Goal: Transaction & Acquisition: Obtain resource

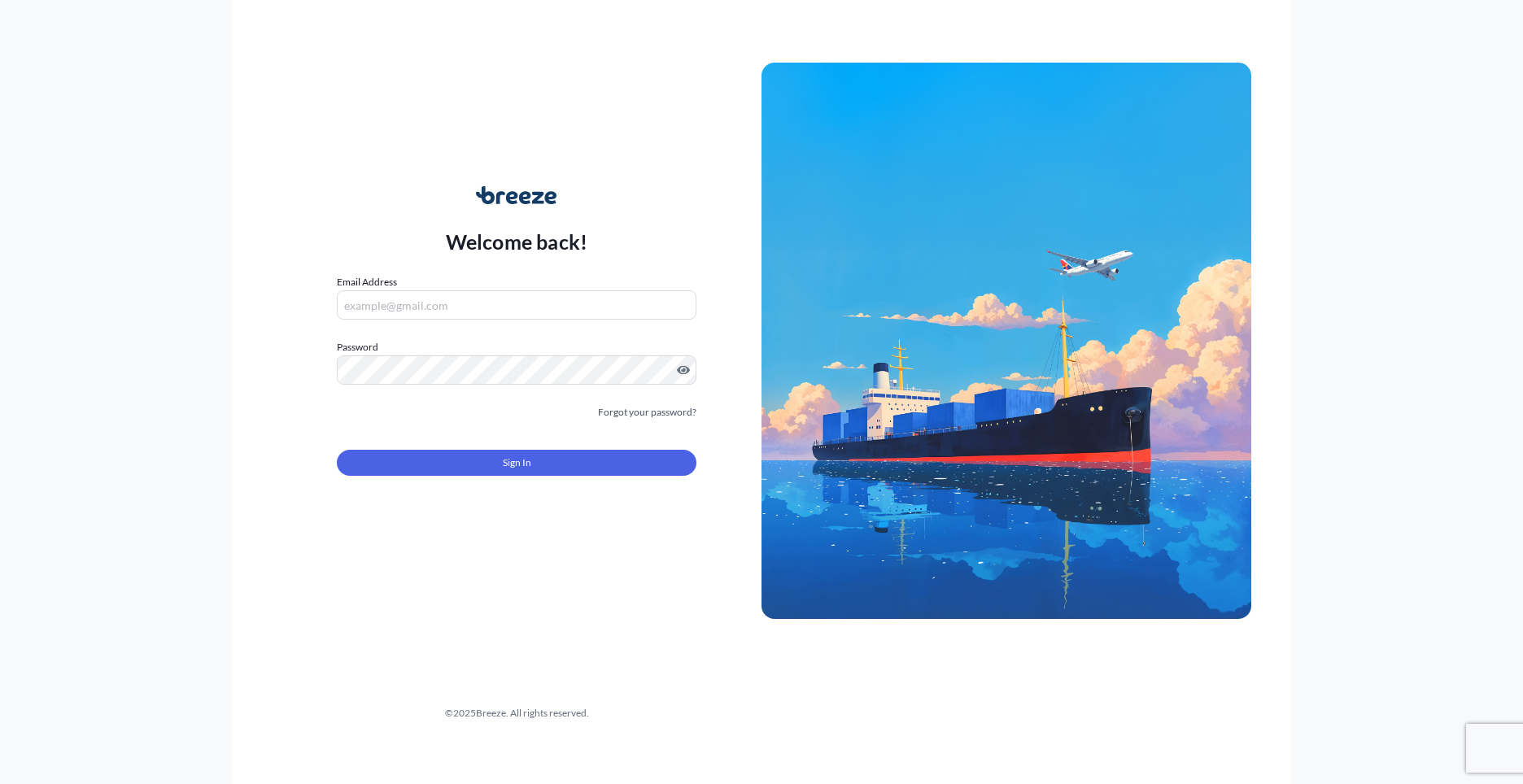
type input "[PERSON_NAME][EMAIL_ADDRESS][PERSON_NAME][DOMAIN_NAME]"
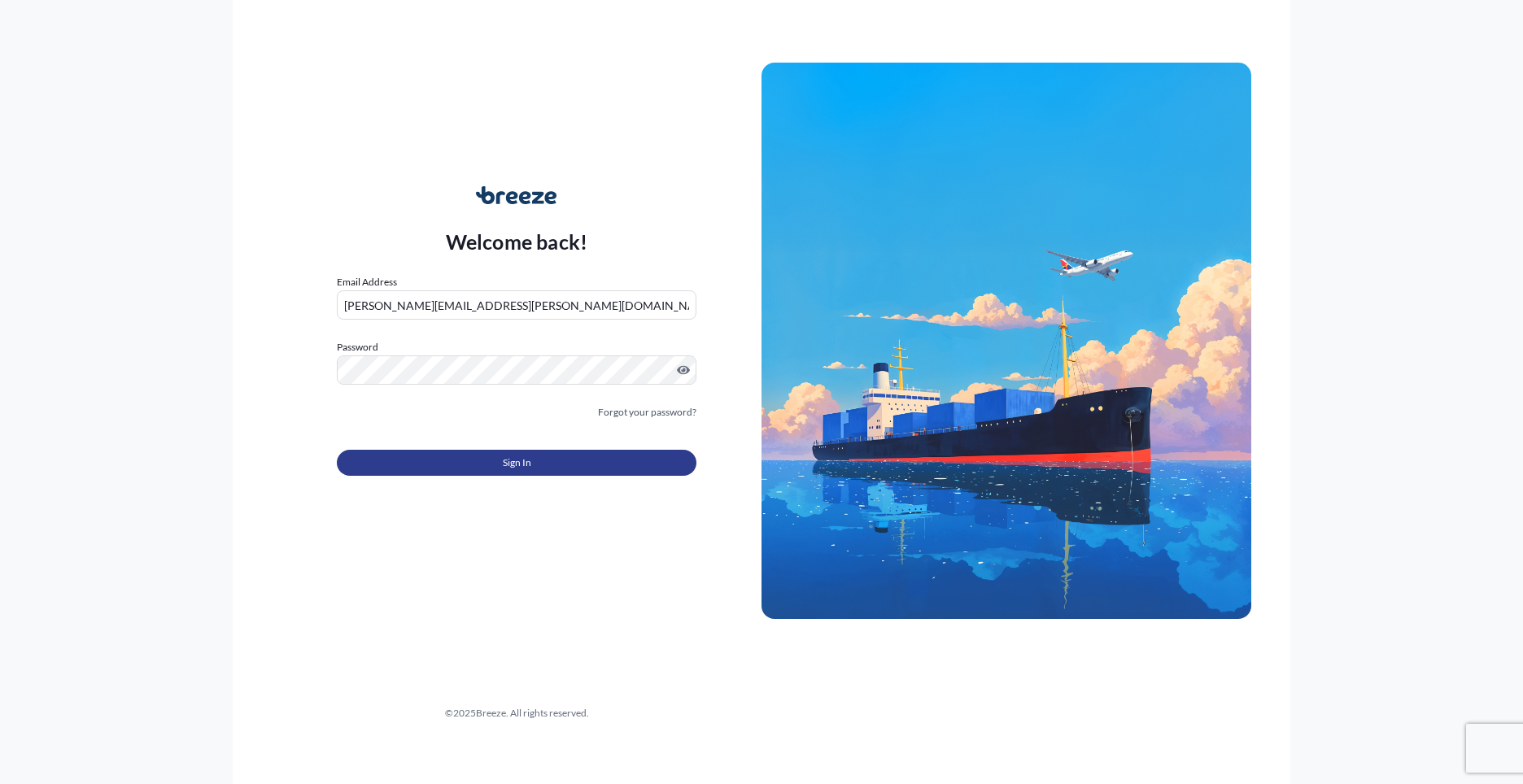
click at [506, 469] on span "Sign In" at bounding box center [517, 462] width 28 height 16
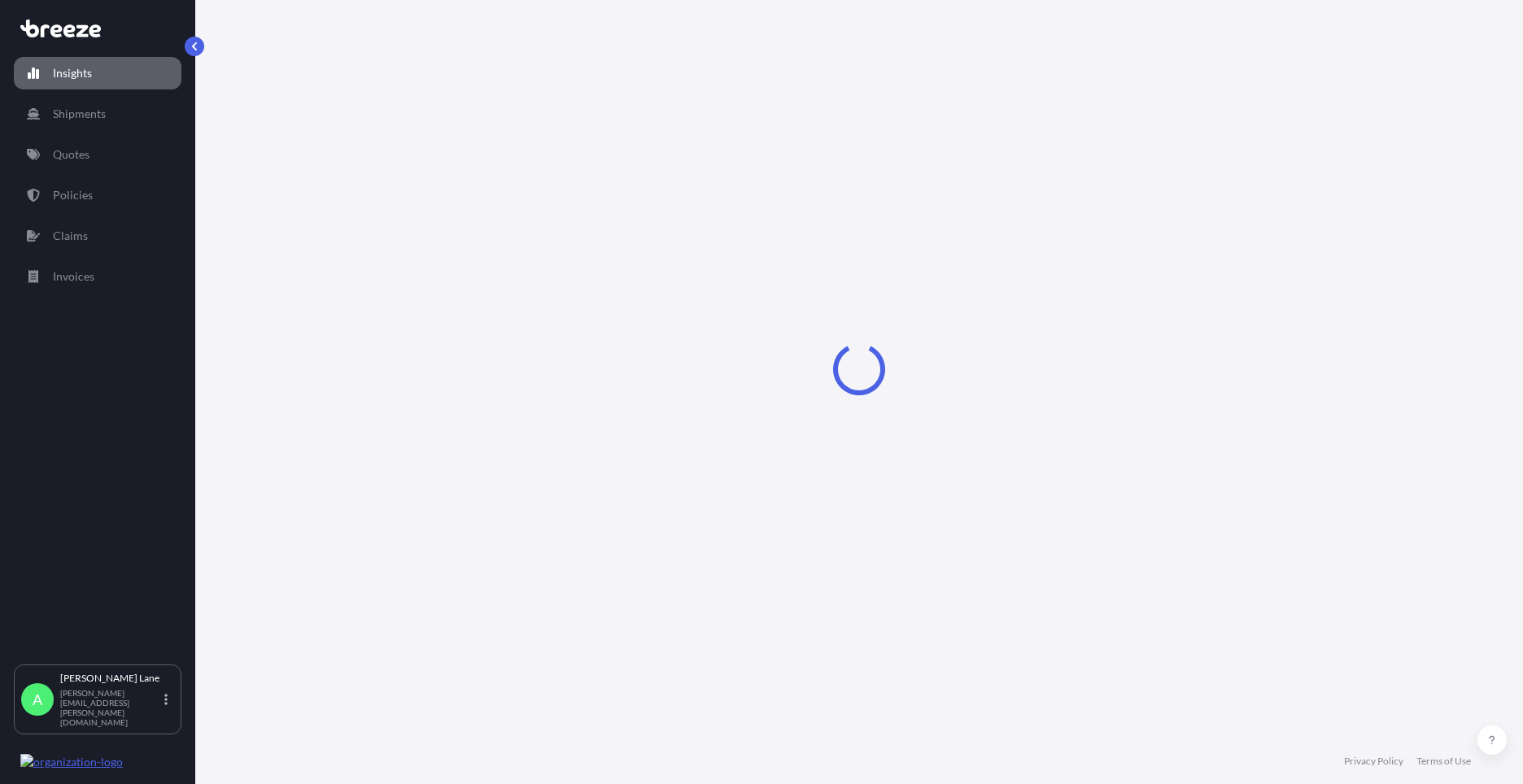
select select "2025"
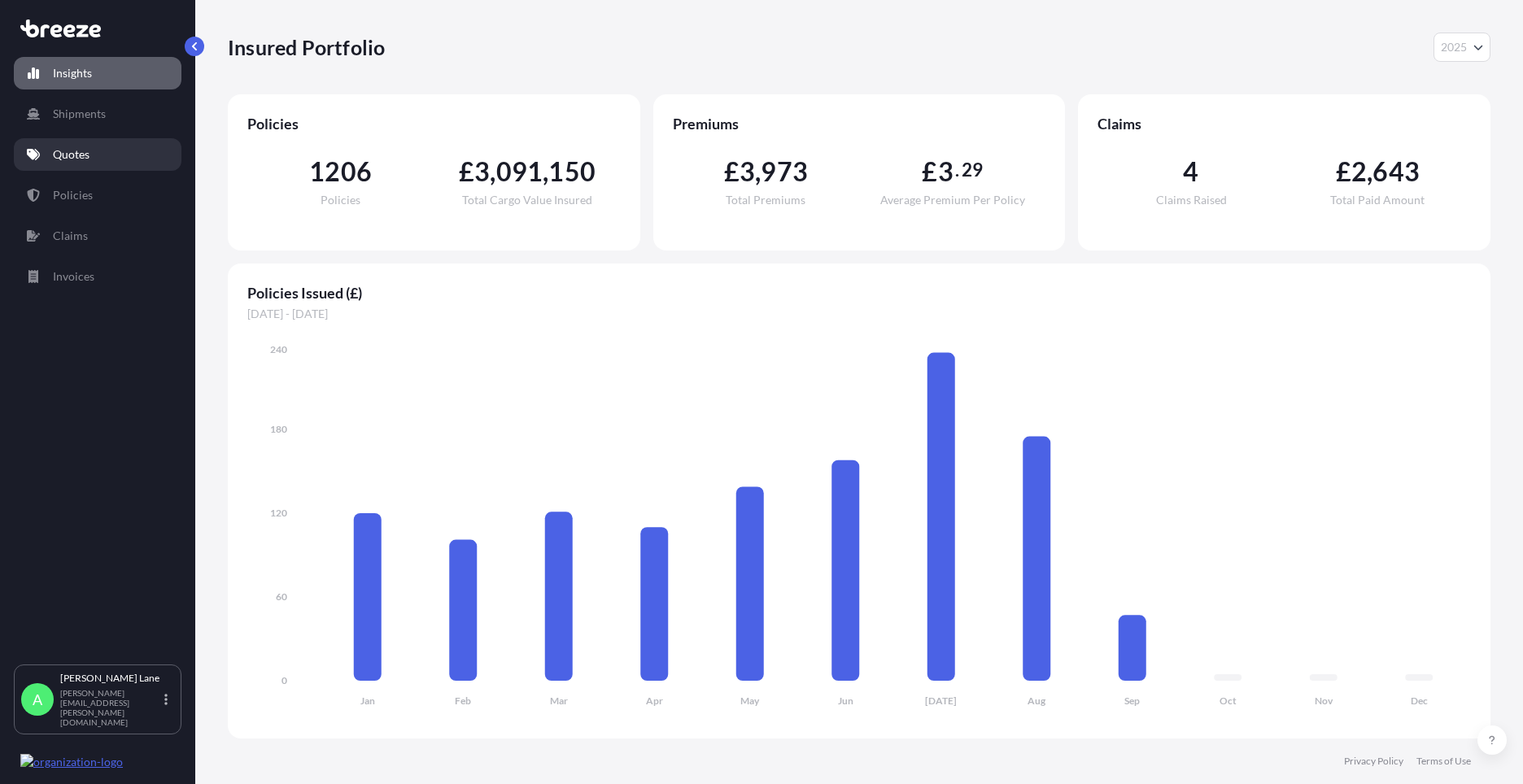
click at [89, 149] on p "Quotes" at bounding box center [71, 154] width 37 height 16
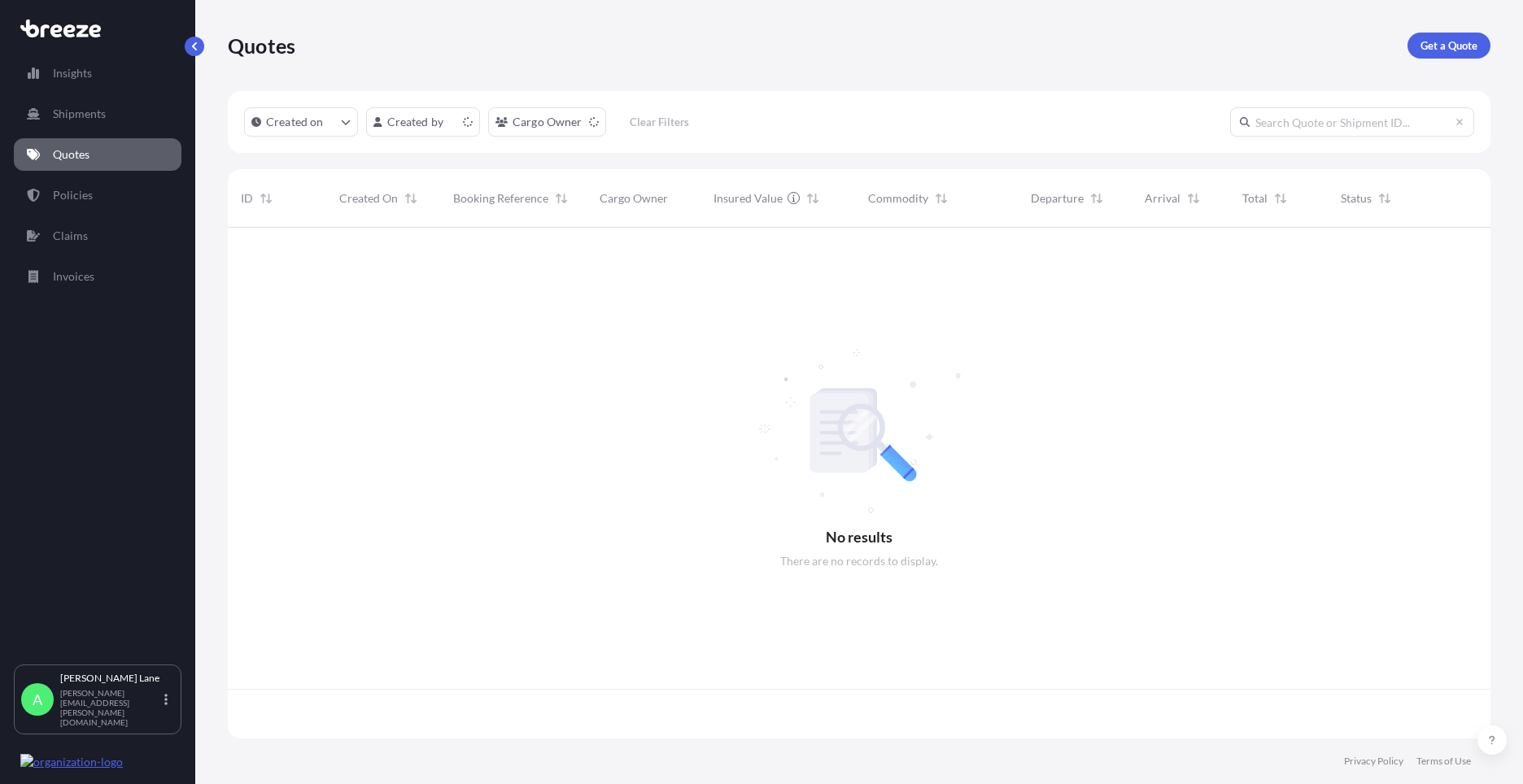
scroll to position [507, 1251]
click at [1435, 43] on p "Get a Quote" at bounding box center [1449, 45] width 57 height 16
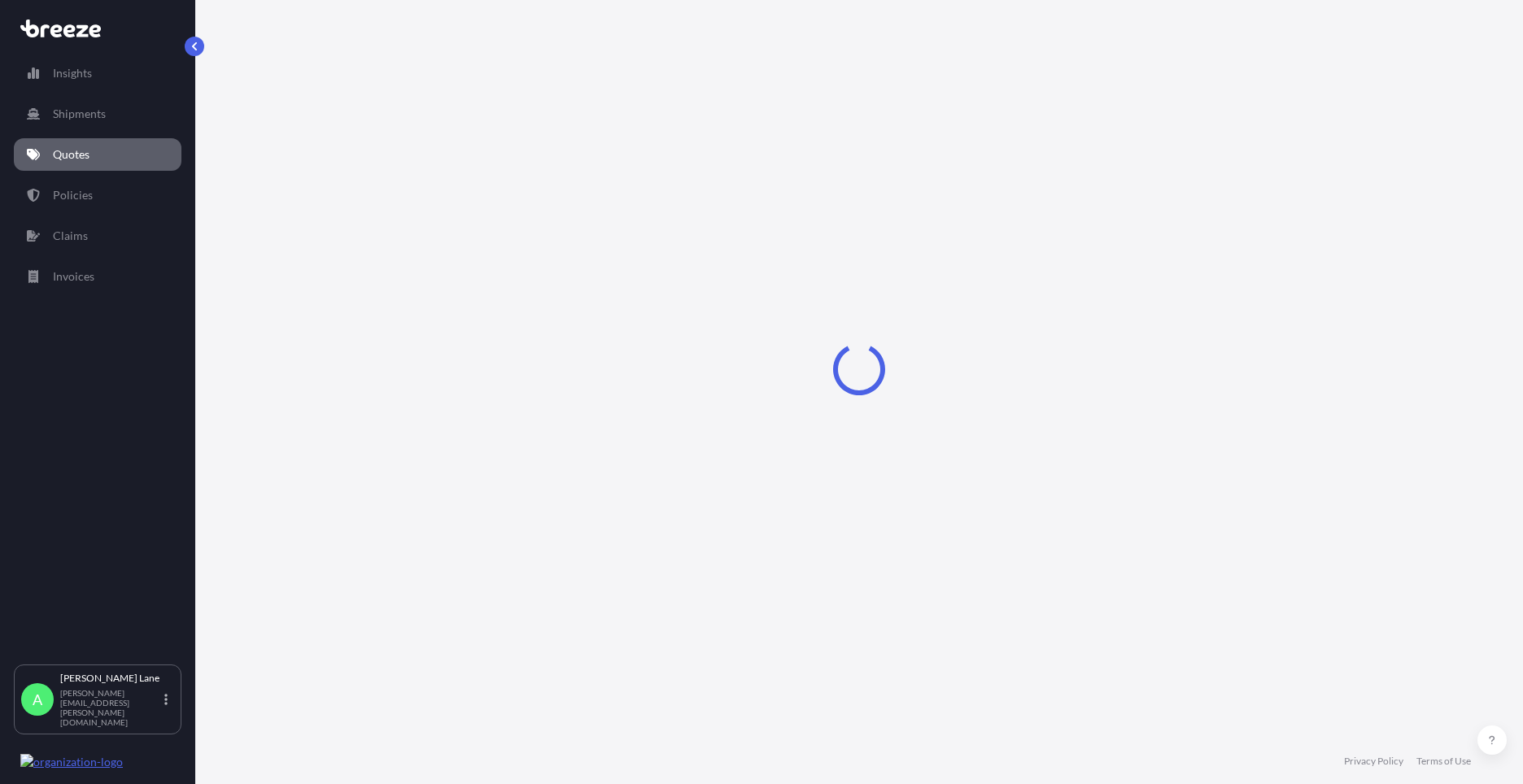
select select "Road"
select select "1"
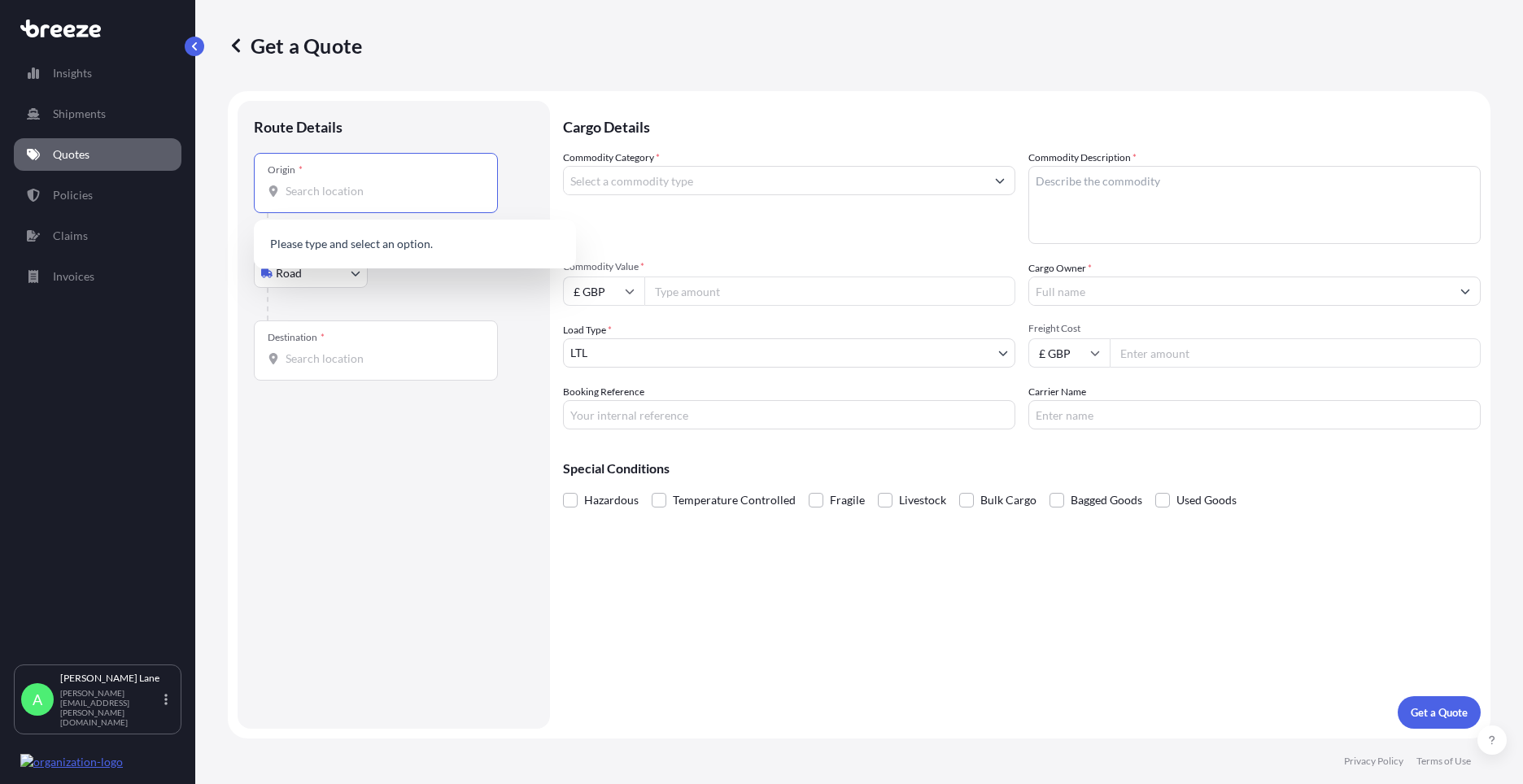
paste input "E4 9JG"
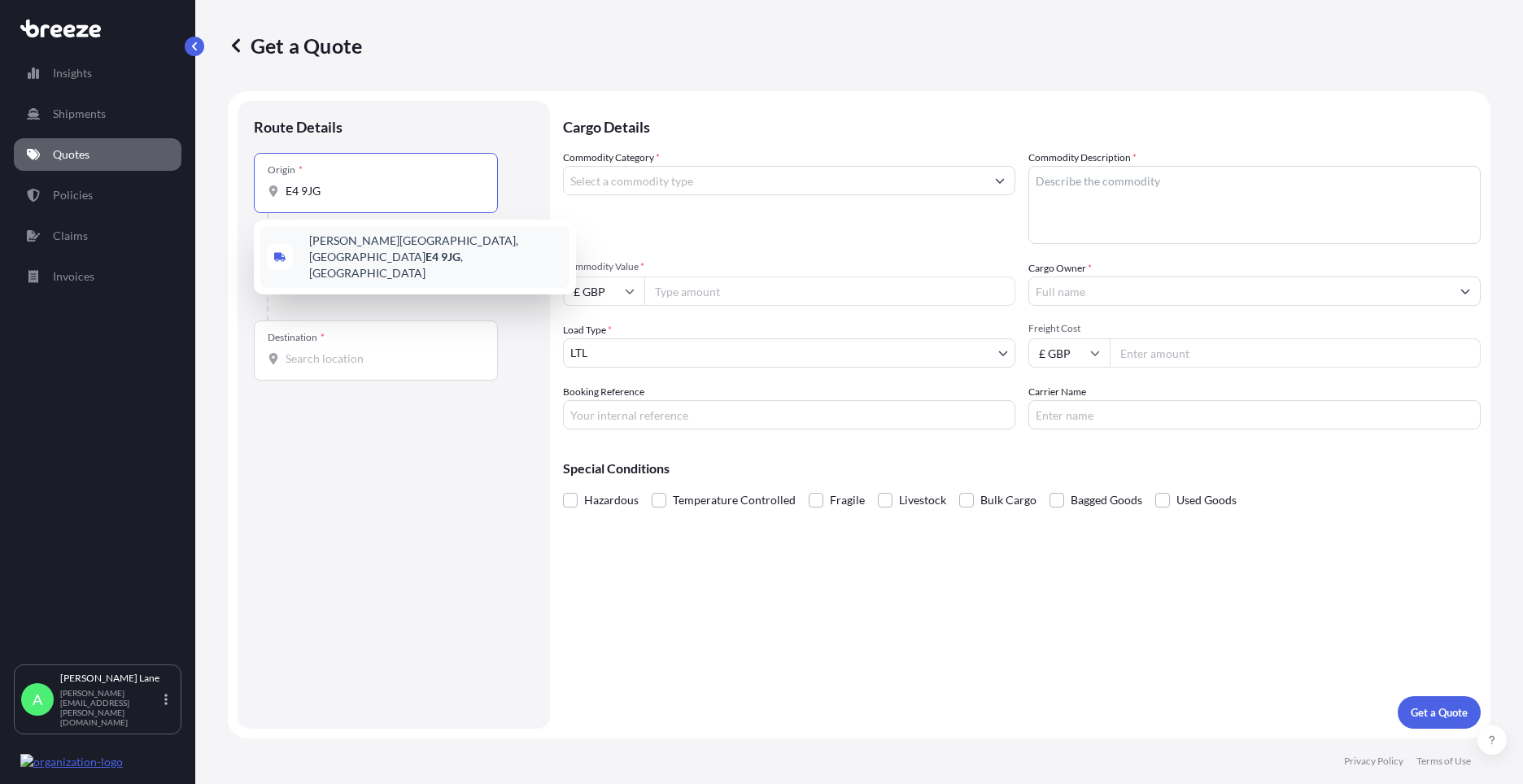
click at [396, 247] on span "[PERSON_NAME][STREET_ADDRESS]" at bounding box center [436, 257] width 254 height 49
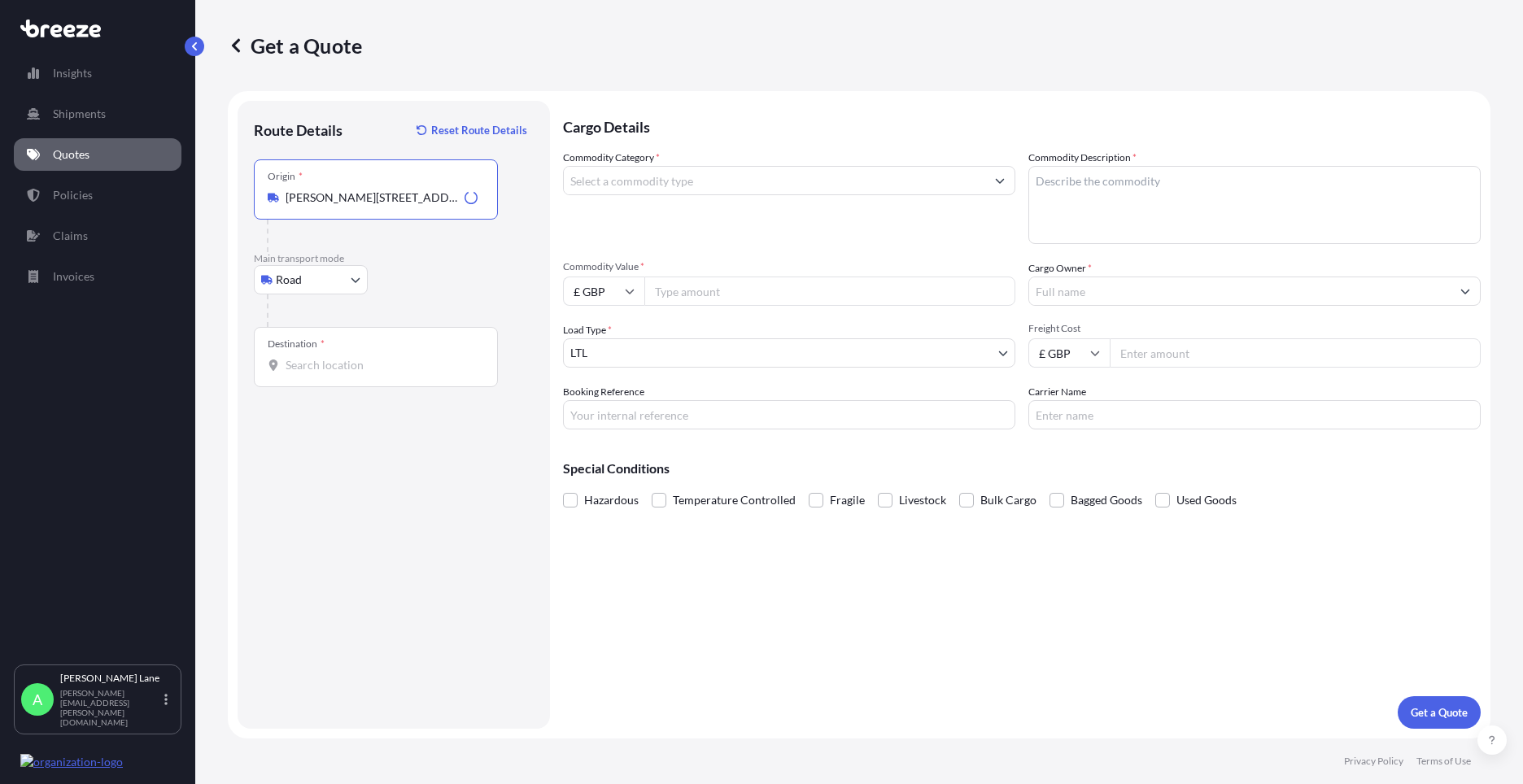
type input "[PERSON_NAME][STREET_ADDRESS]"
click at [402, 254] on b "[PERSON_NAME][STREET_ADDRESS]" at bounding box center [405, 251] width 194 height 14
click at [382, 359] on input "Destination *" at bounding box center [381, 365] width 192 height 16
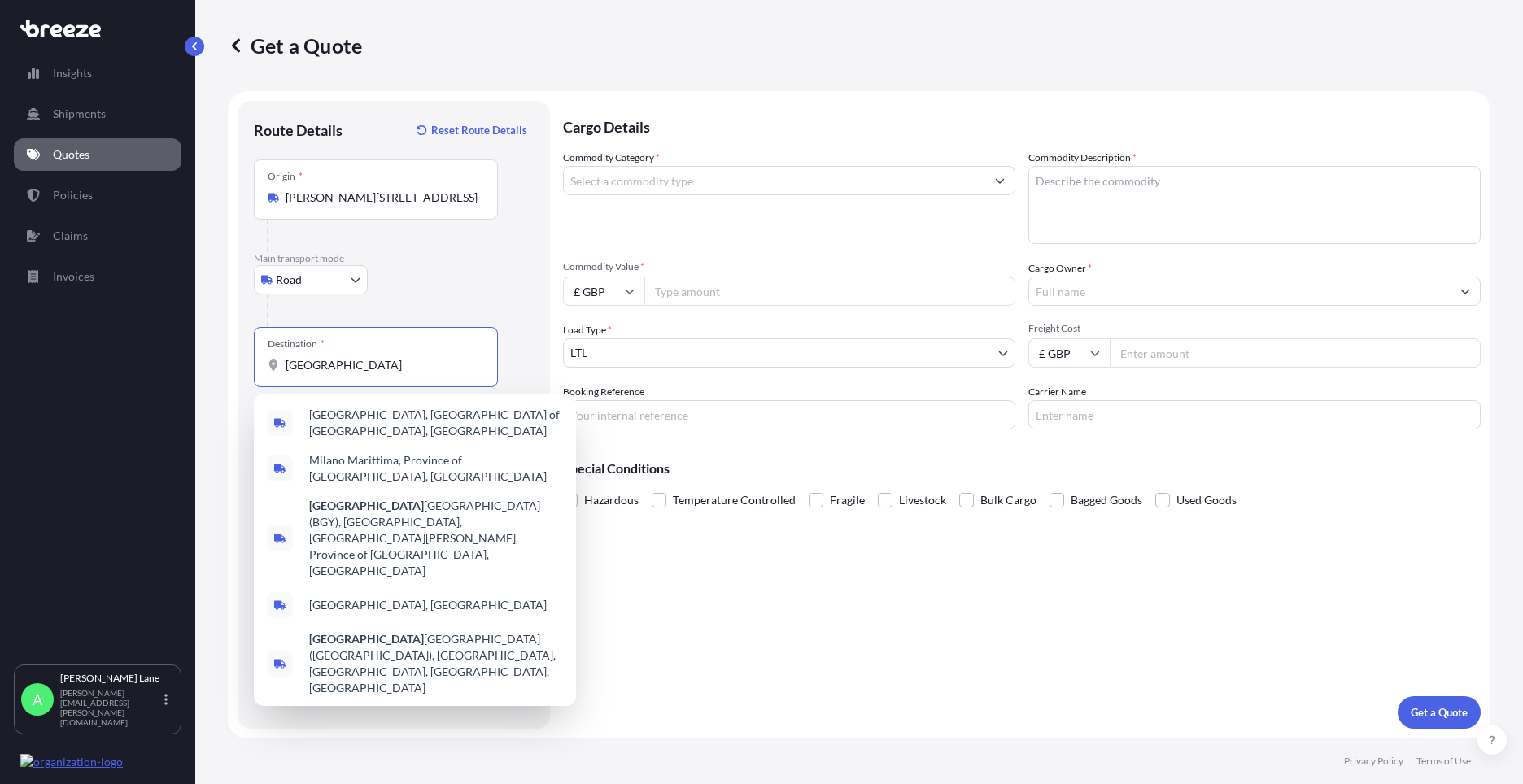
paste input "20123"
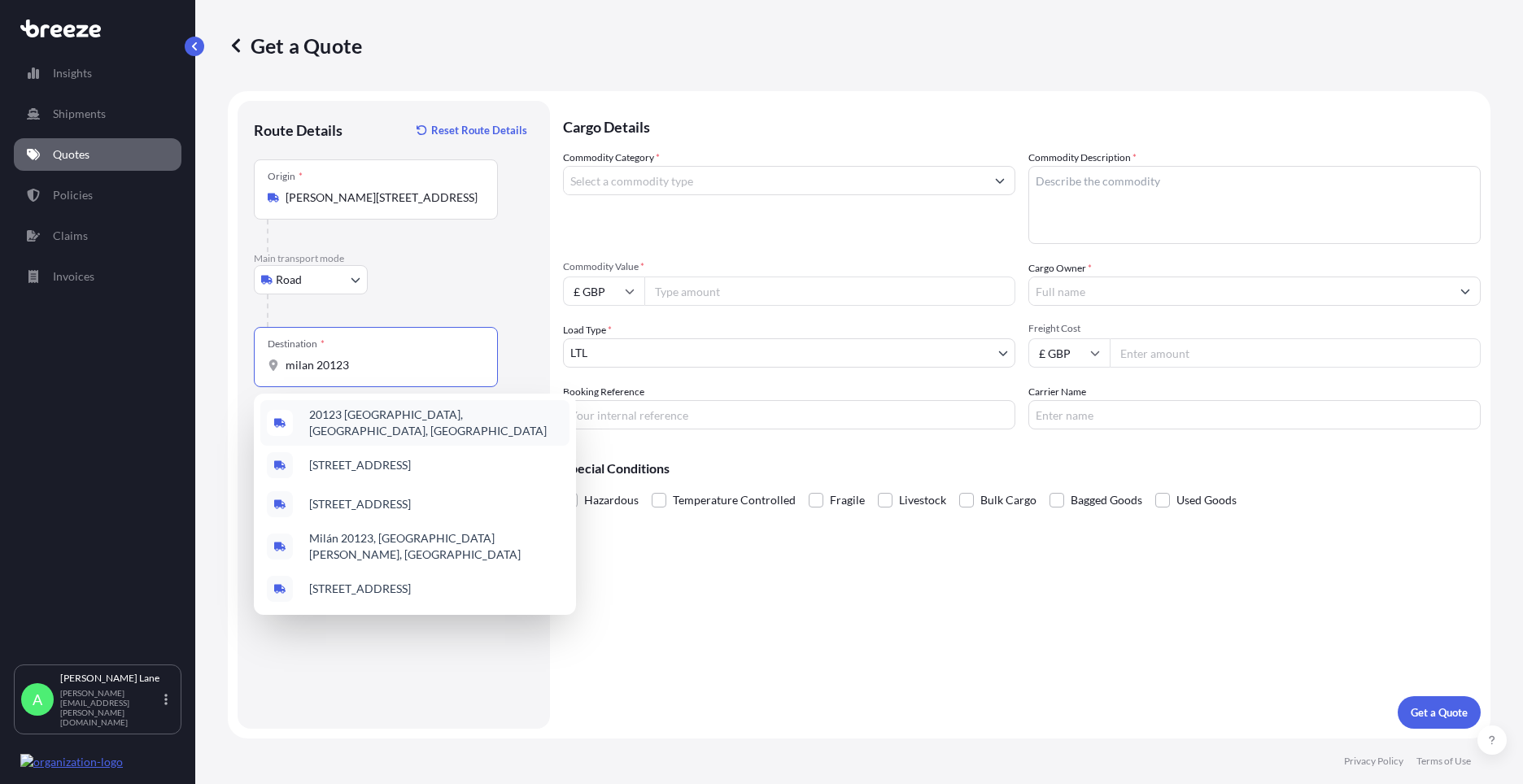
click at [399, 419] on span "20123 [GEOGRAPHIC_DATA], [GEOGRAPHIC_DATA], [GEOGRAPHIC_DATA]" at bounding box center [436, 423] width 254 height 32
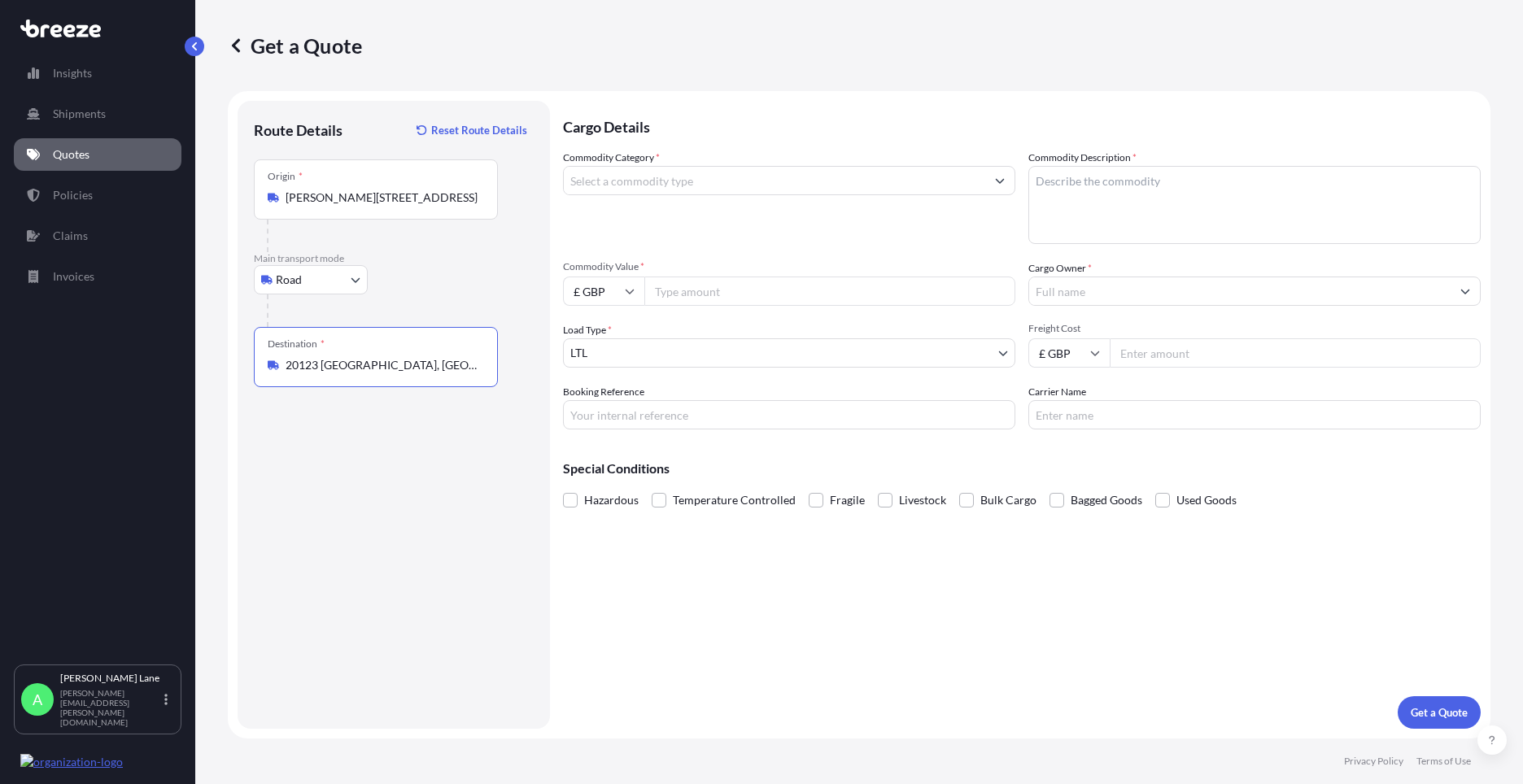
type input "20123 [GEOGRAPHIC_DATA], [GEOGRAPHIC_DATA], [GEOGRAPHIC_DATA]"
click at [748, 177] on input "Commodity Category *" at bounding box center [775, 180] width 421 height 29
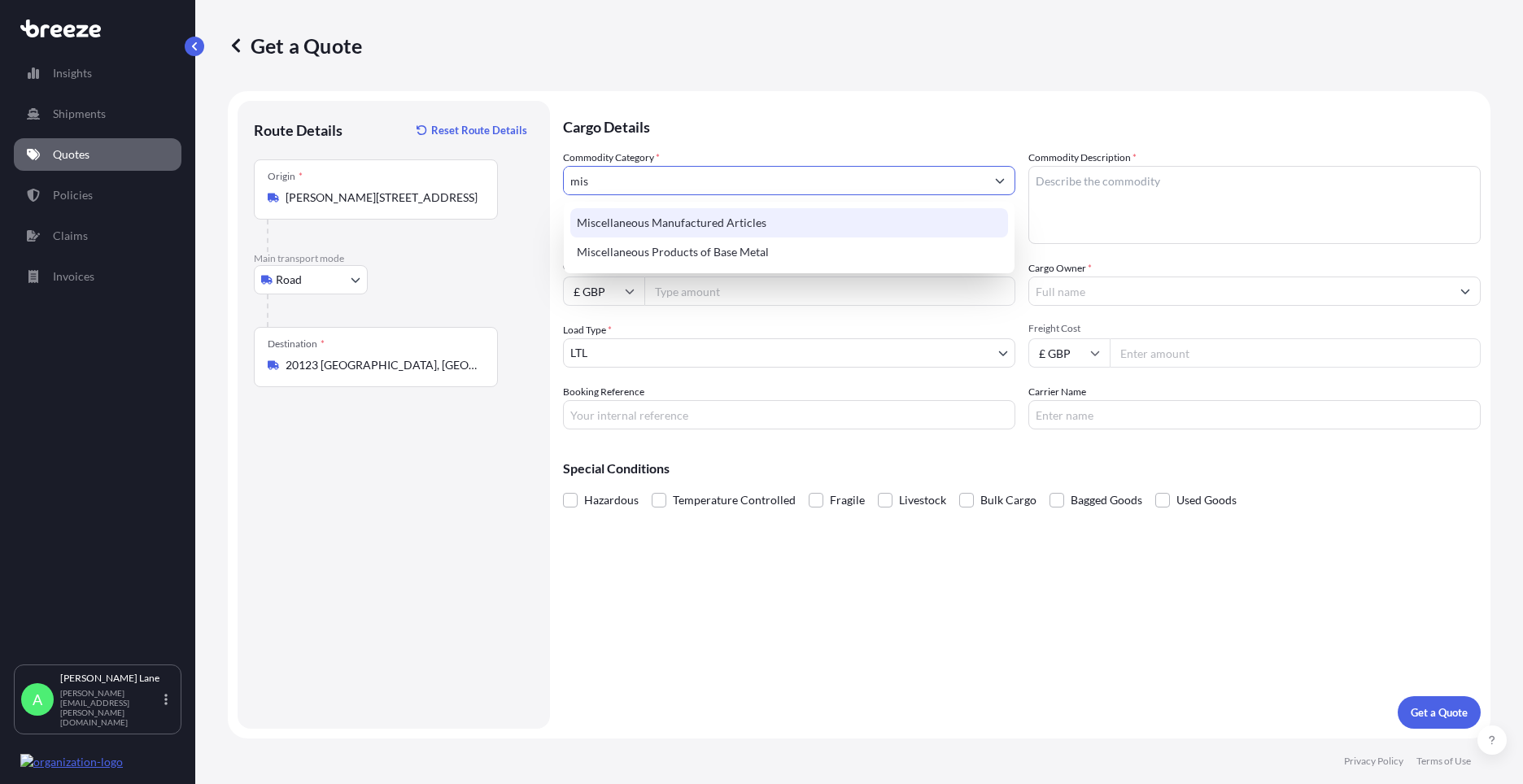
click at [735, 221] on div "Miscellaneous Manufactured Articles" at bounding box center [789, 222] width 437 height 29
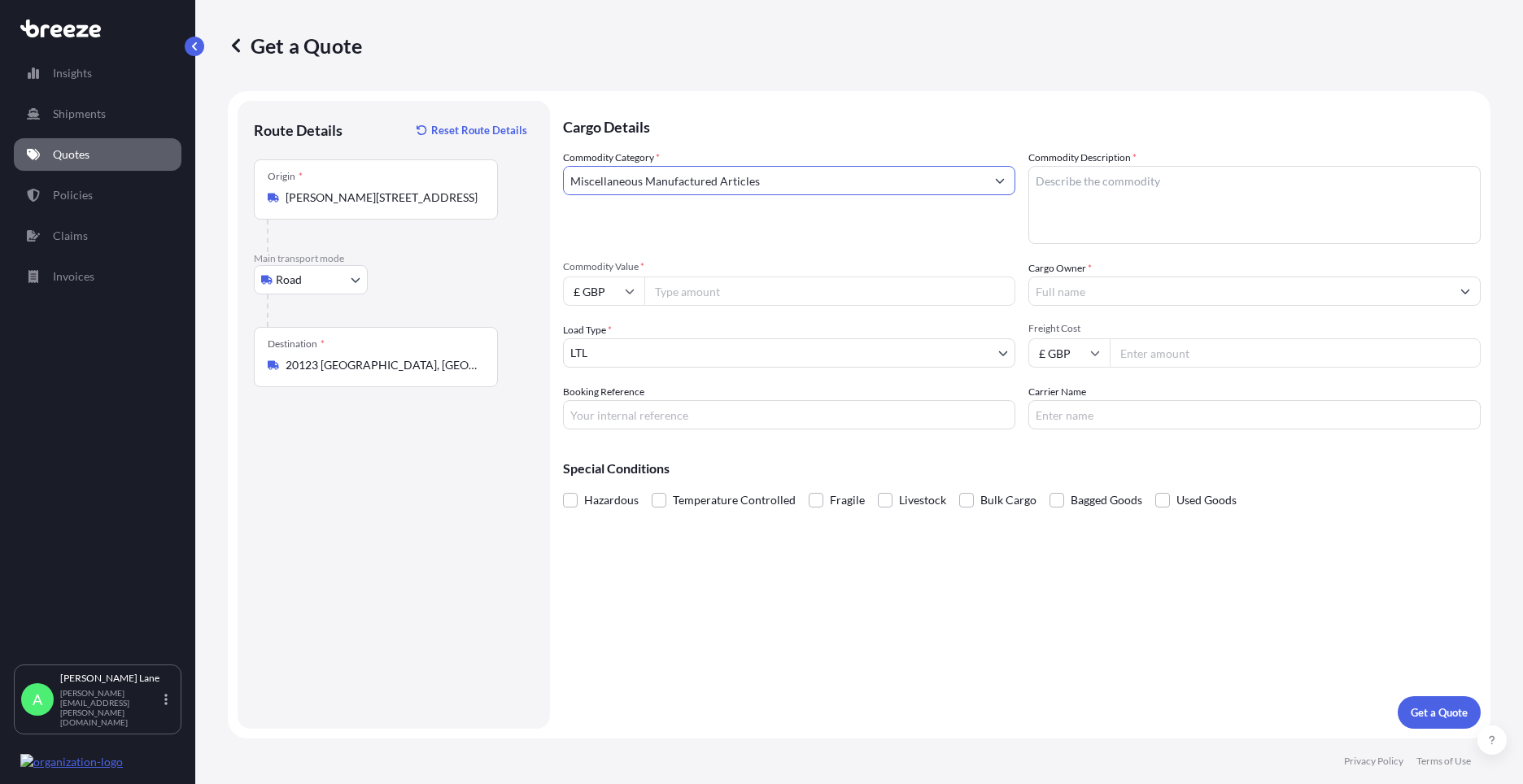
type input "Miscellaneous Manufactured Articles"
click at [727, 278] on input "Commodity Value *" at bounding box center [830, 291] width 371 height 29
type input "5057"
click at [653, 418] on input "Booking Reference" at bounding box center [789, 415] width 453 height 29
paste input "1895711"
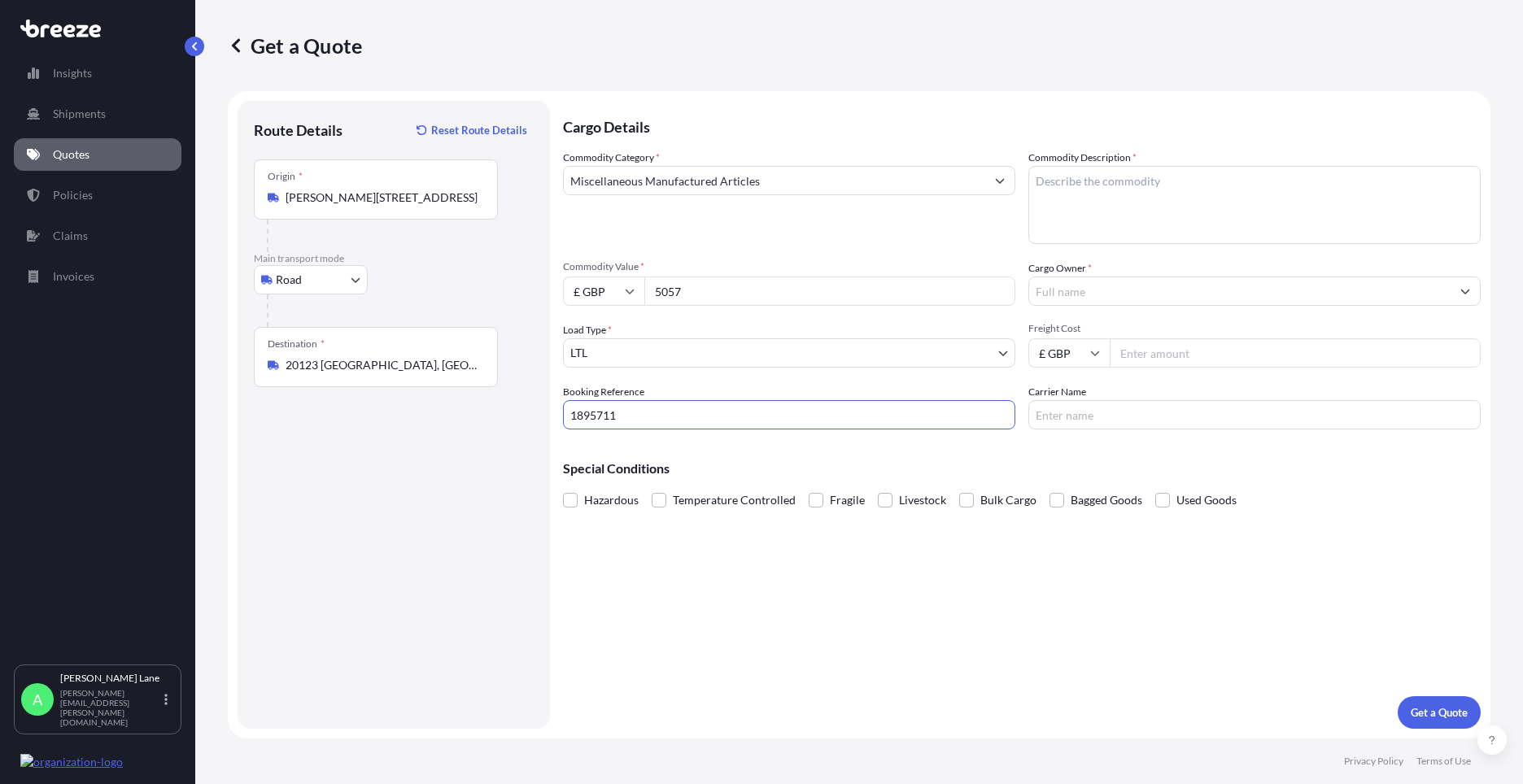
type input "1895711"
paste textarea "MANNEQUINS AND BASES"
type textarea "MANNEQUINS AND BASES"
click at [1104, 279] on input "Cargo Owner *" at bounding box center [1240, 291] width 421 height 29
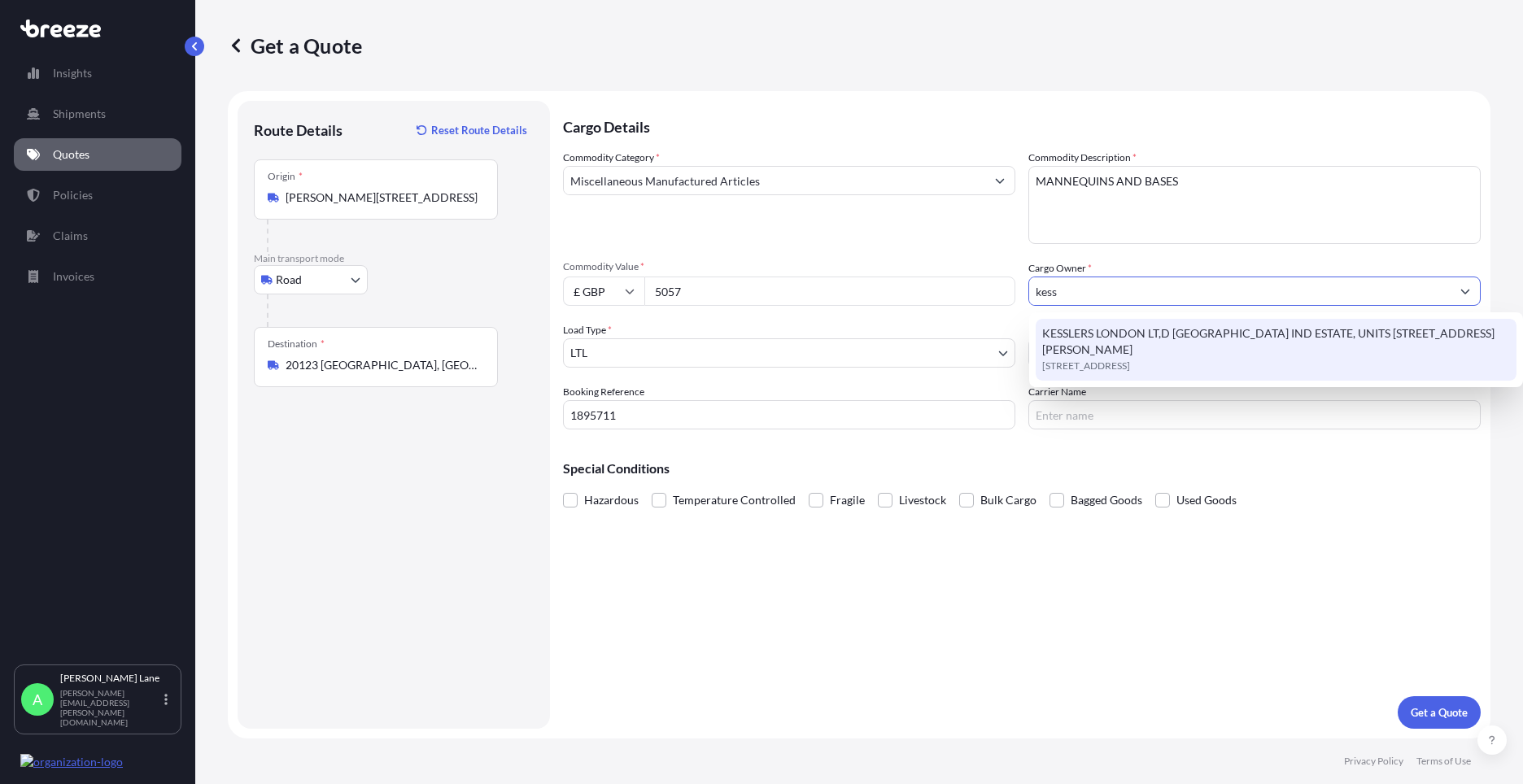
click at [1126, 340] on span "KESSLERS LONDON LT,D [GEOGRAPHIC_DATA] IND ESTATE, UNITS [STREET_ADDRESS][PERSO…" at bounding box center [1275, 341] width 468 height 32
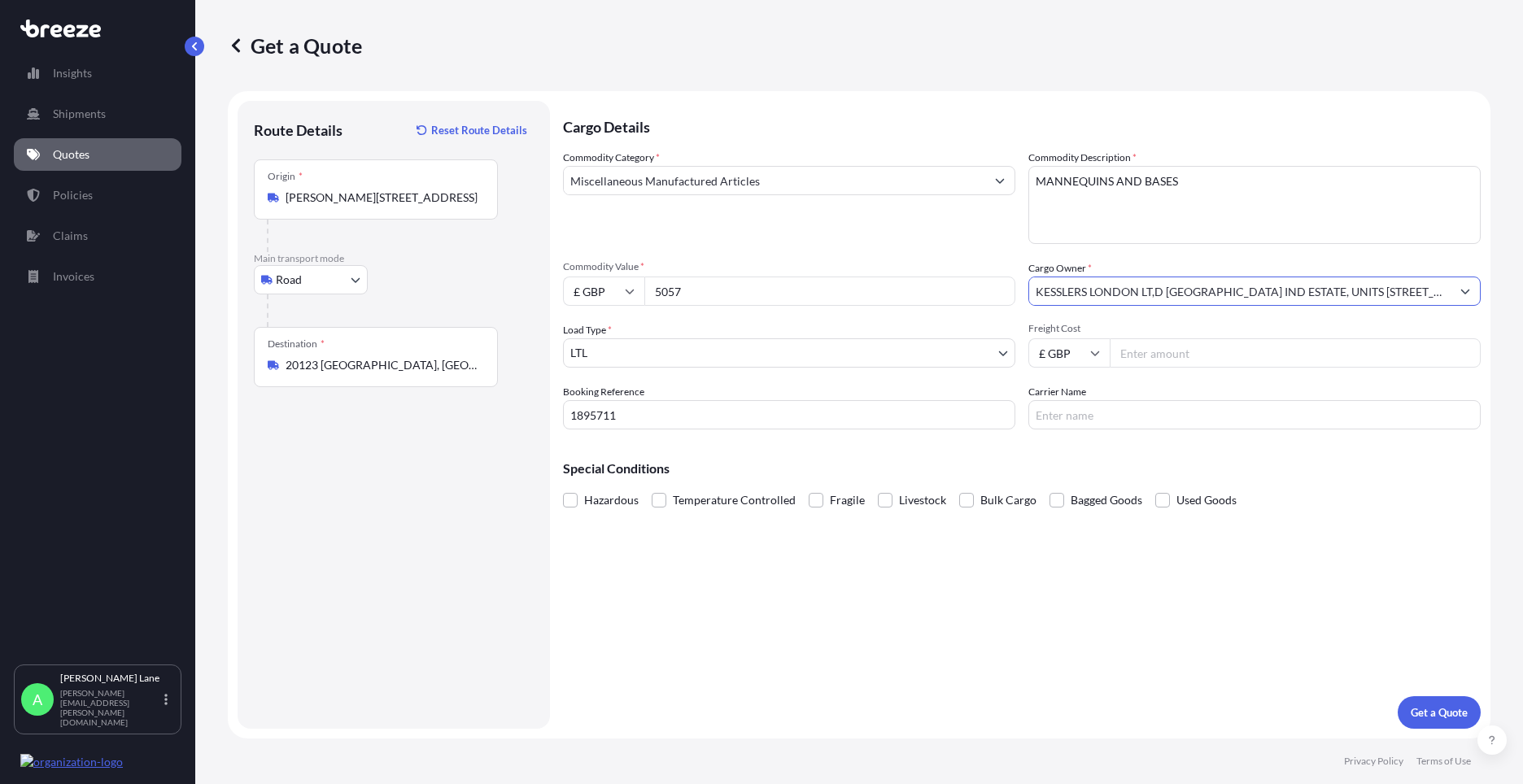
type input "KESSLERS LONDON LT,D [GEOGRAPHIC_DATA] IND ESTATE, UNITS [STREET_ADDRESS][PERSO…"
click at [1150, 359] on input "Freight Cost" at bounding box center [1295, 352] width 371 height 29
type input "385"
click at [1124, 419] on input "Carrier Name" at bounding box center [1254, 415] width 453 height 29
type input "fedex"
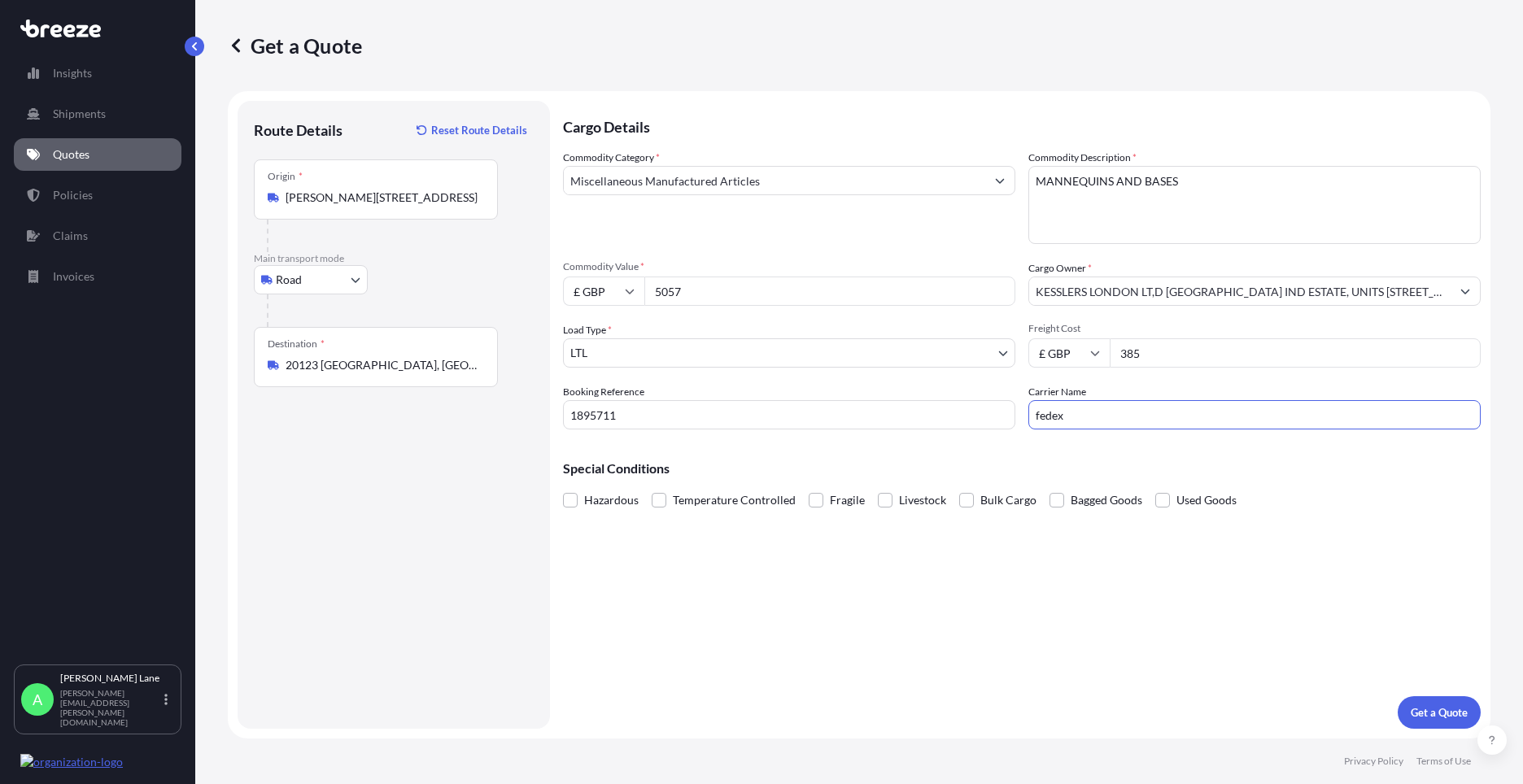
click at [930, 542] on div "Cargo Details Commodity Category * Miscellaneous Manufactured Articles Commodit…" at bounding box center [1021, 415] width 917 height 628
click at [1444, 717] on p "Get a Quote" at bounding box center [1439, 712] width 57 height 16
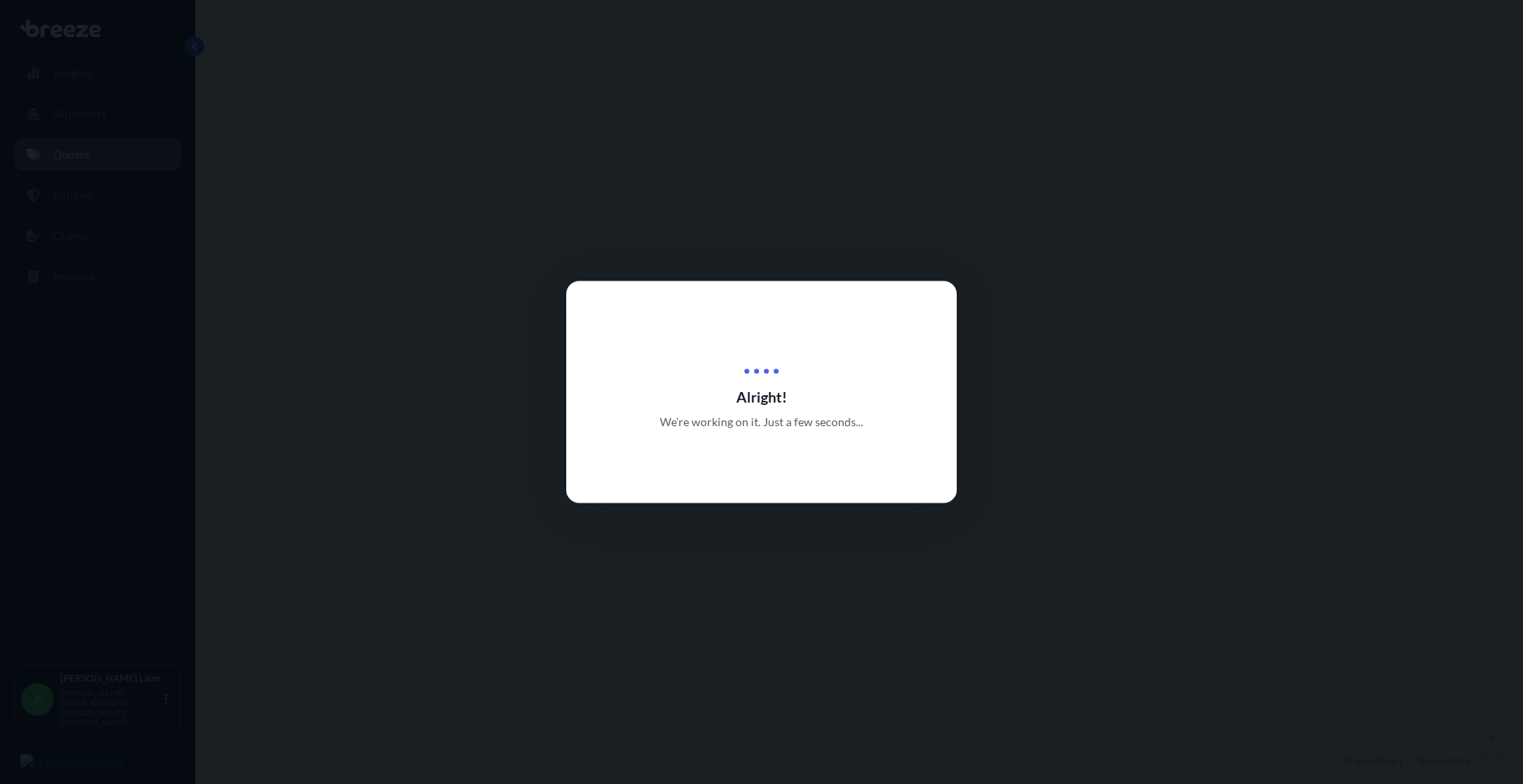
select select "Road"
select select "1"
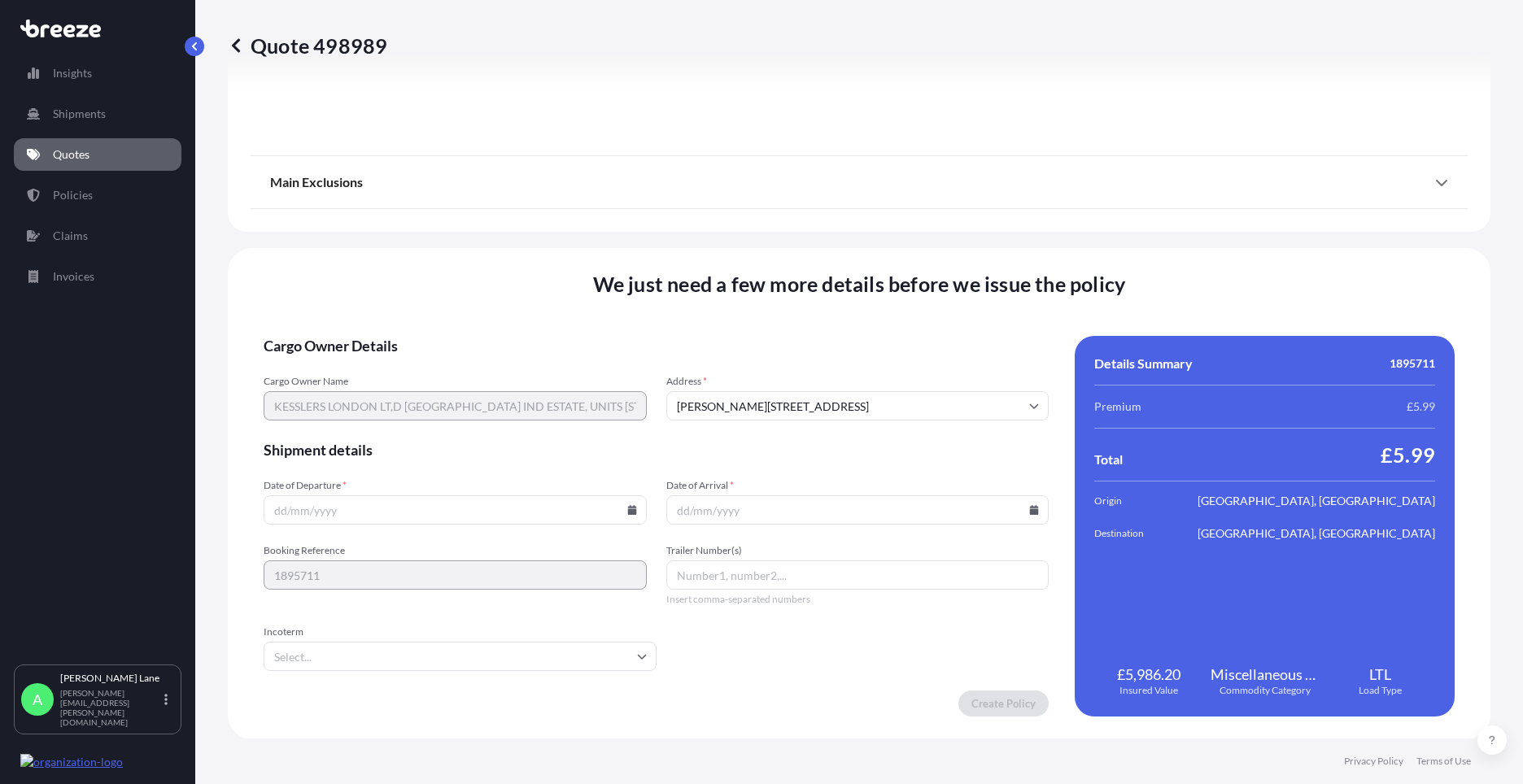
scroll to position [1798, 0]
click at [629, 513] on icon at bounding box center [631, 509] width 9 height 9
click at [451, 333] on button "11" at bounding box center [453, 333] width 26 height 26
type input "[DATE]"
click at [386, 652] on input "Incoterm" at bounding box center [460, 656] width 393 height 29
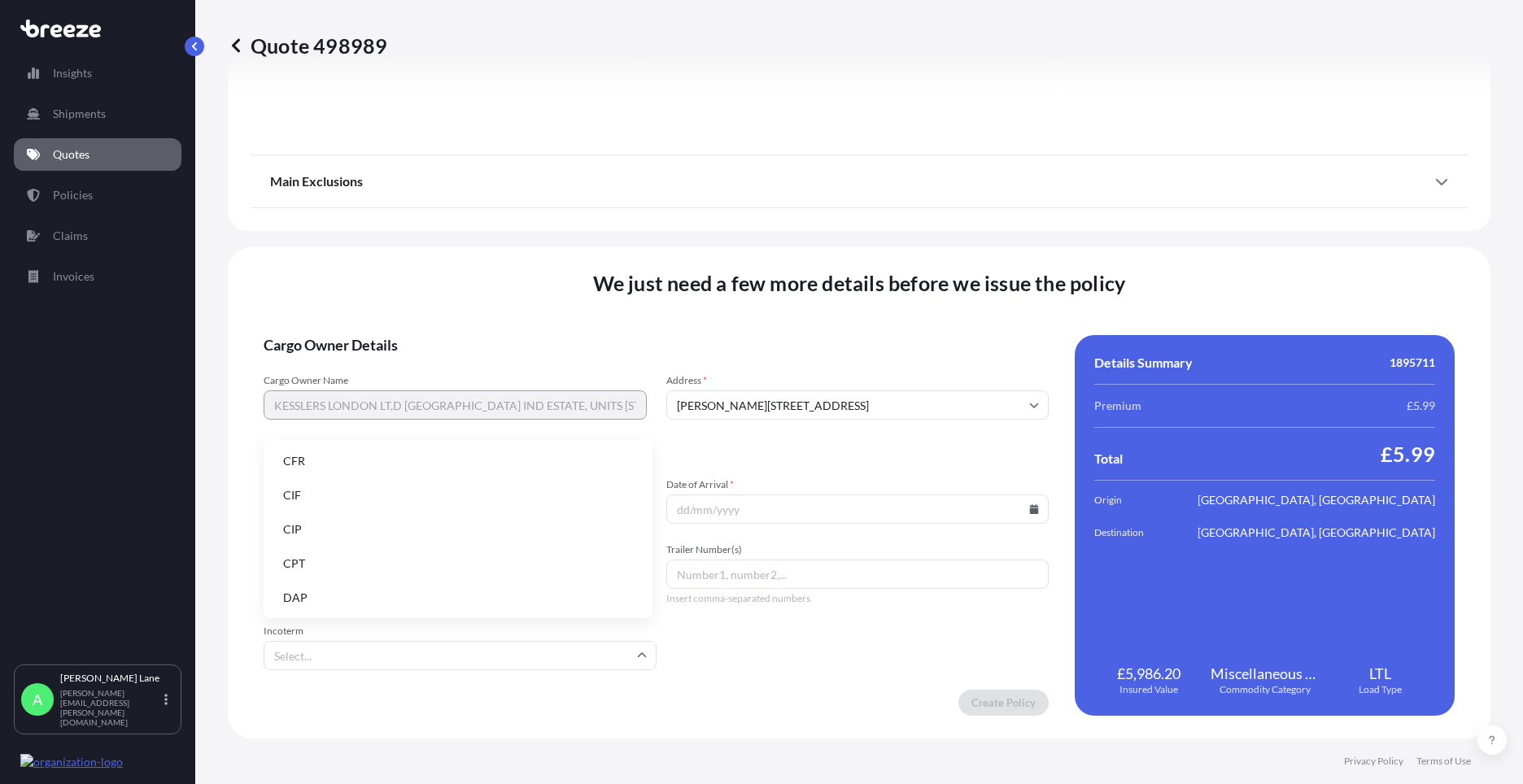
click at [421, 653] on input "Incoterm" at bounding box center [460, 656] width 393 height 29
click at [386, 466] on li "DDP" at bounding box center [458, 469] width 376 height 31
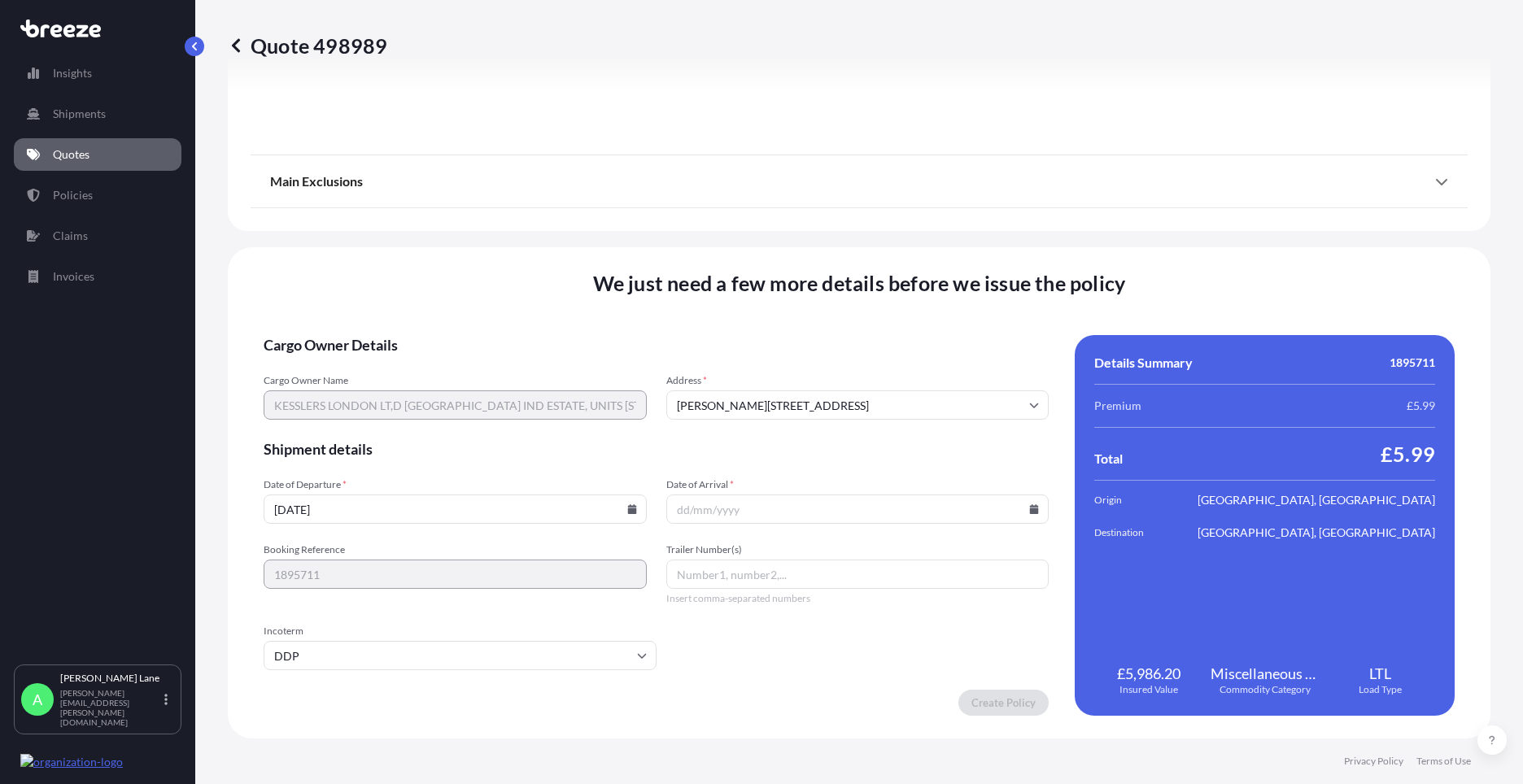
paste input "884289226710"
type input "884289226710"
click at [1026, 502] on input "Date of Arrival *" at bounding box center [858, 509] width 384 height 29
click at [1030, 508] on icon at bounding box center [1034, 509] width 9 height 9
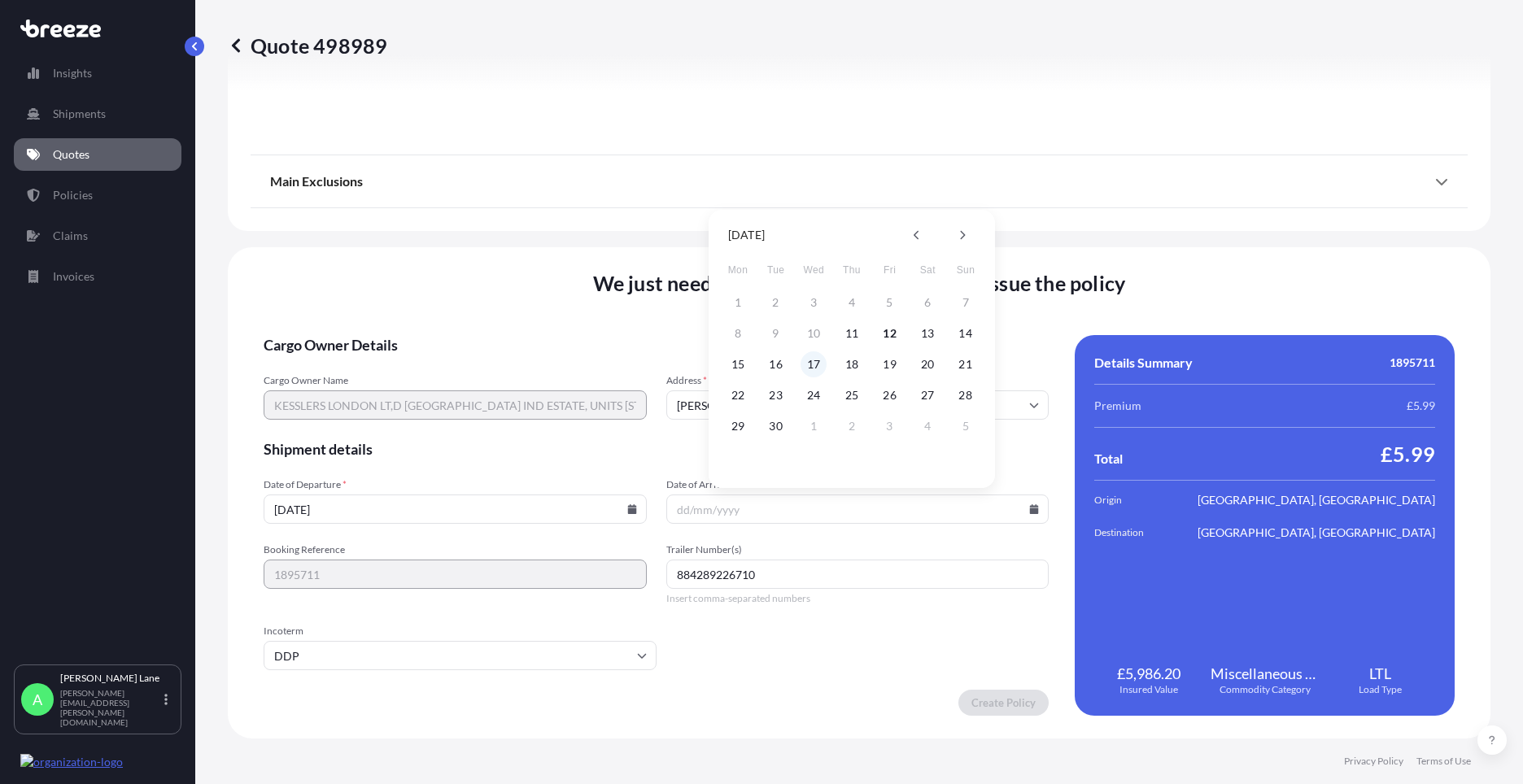
click at [809, 360] on button "17" at bounding box center [813, 365] width 26 height 26
type input "[DATE]"
